Goal: Information Seeking & Learning: Learn about a topic

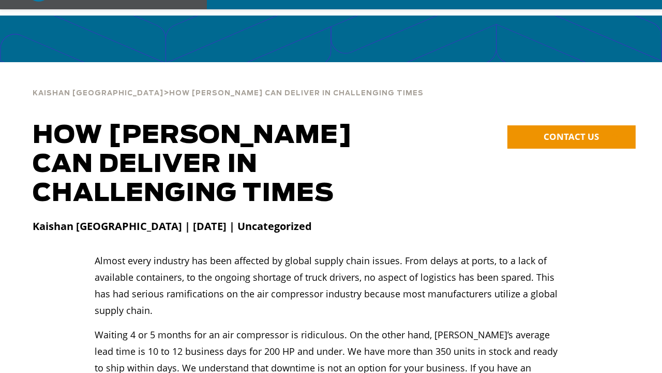
scroll to position [52, 0]
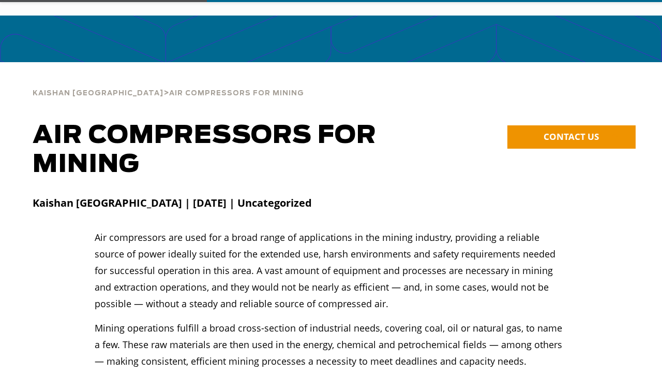
scroll to position [52, 0]
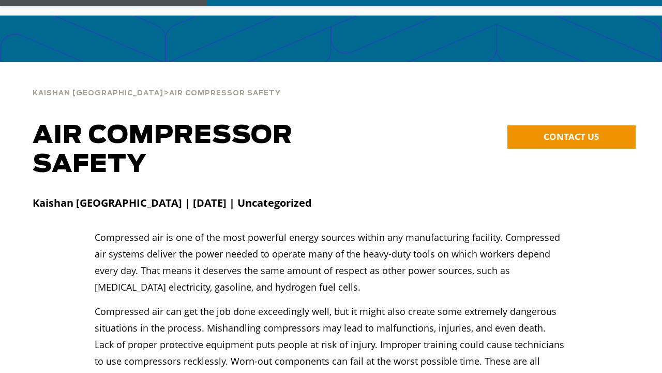
scroll to position [52, 0]
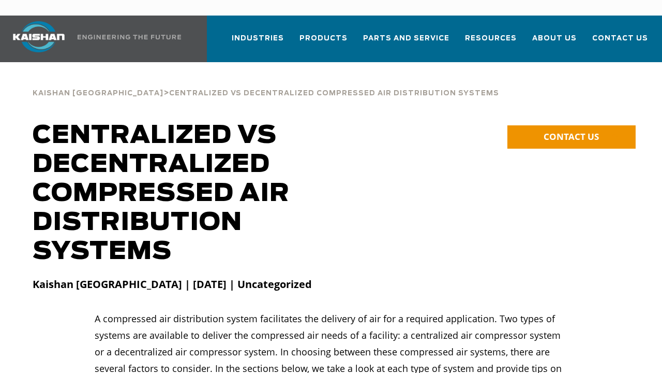
scroll to position [52, 0]
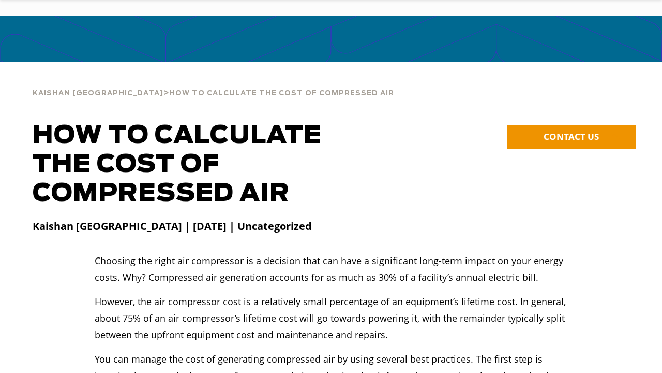
scroll to position [52, 0]
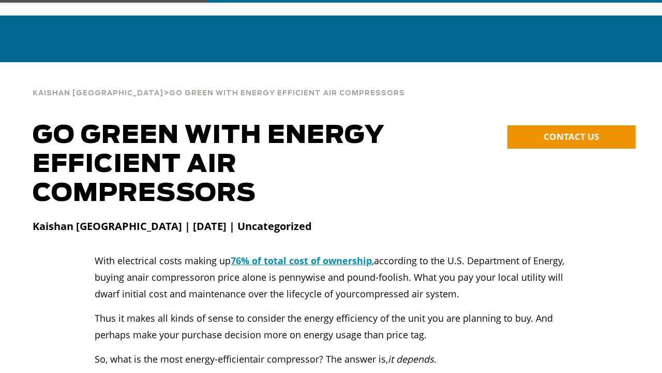
scroll to position [52, 0]
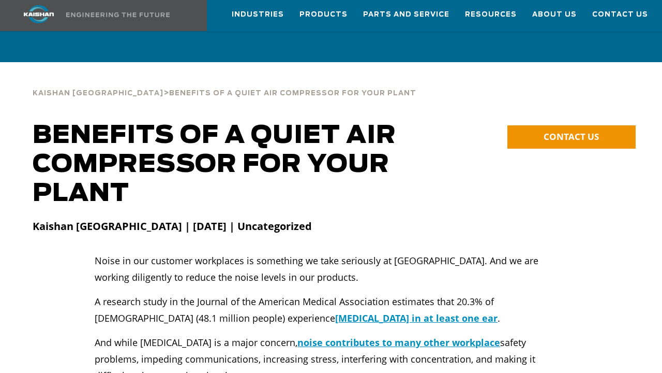
scroll to position [52, 0]
